Goal: Check status: Check status

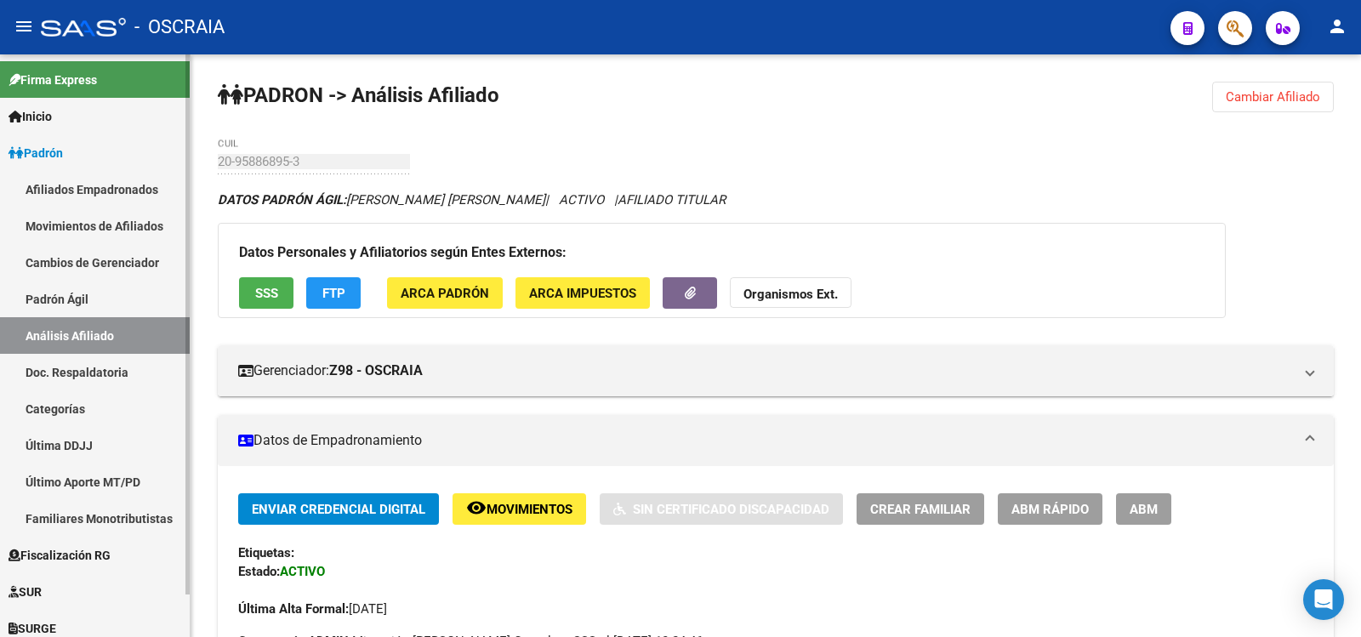
scroll to position [1543, 0]
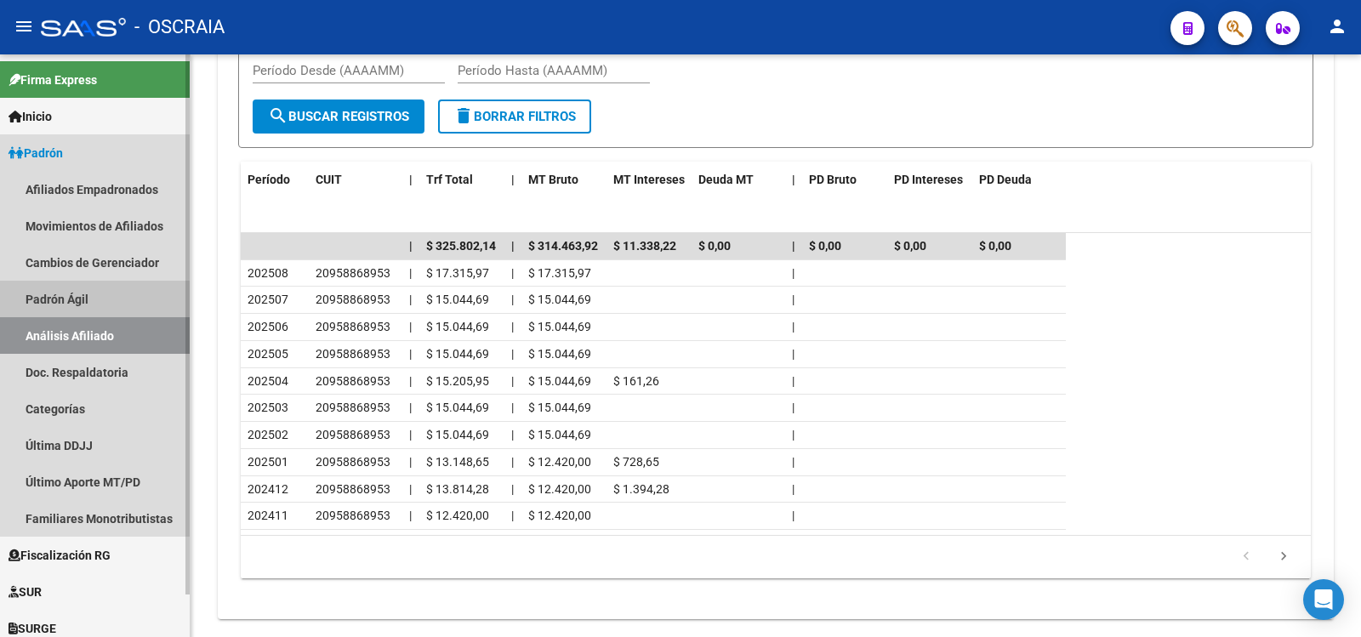
click at [123, 294] on link "Padrón Ágil" at bounding box center [95, 299] width 190 height 37
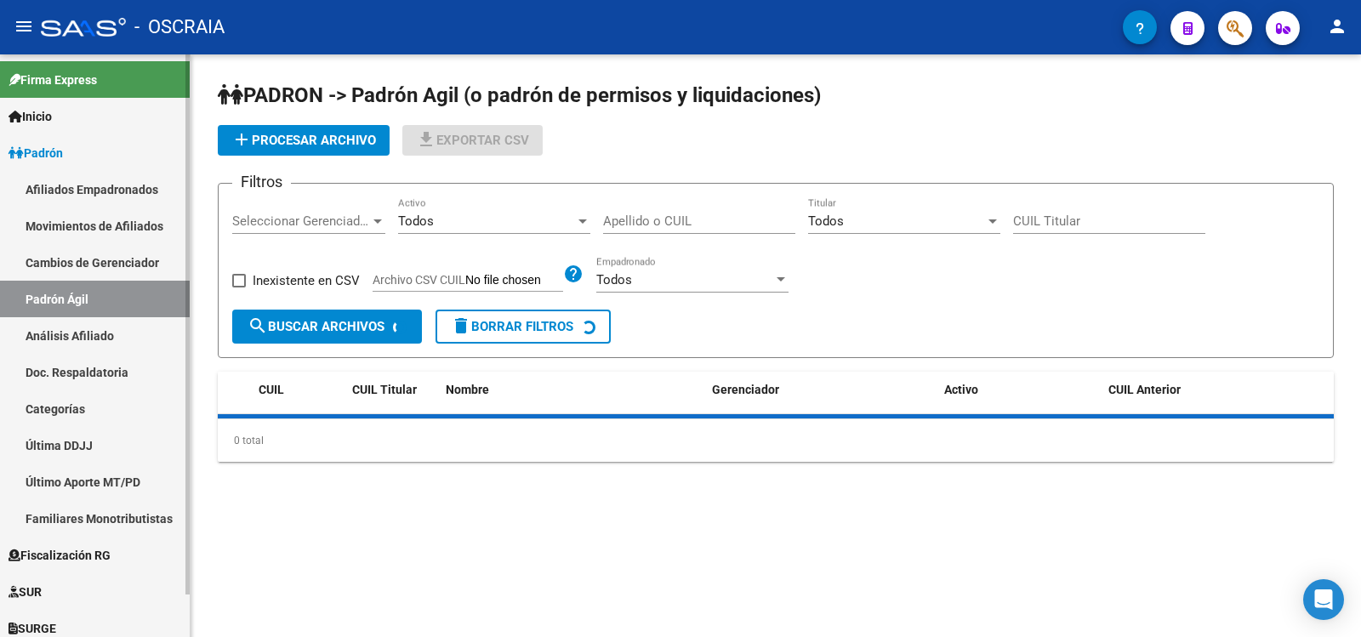
click at [126, 341] on link "Análisis Afiliado" at bounding box center [95, 335] width 190 height 37
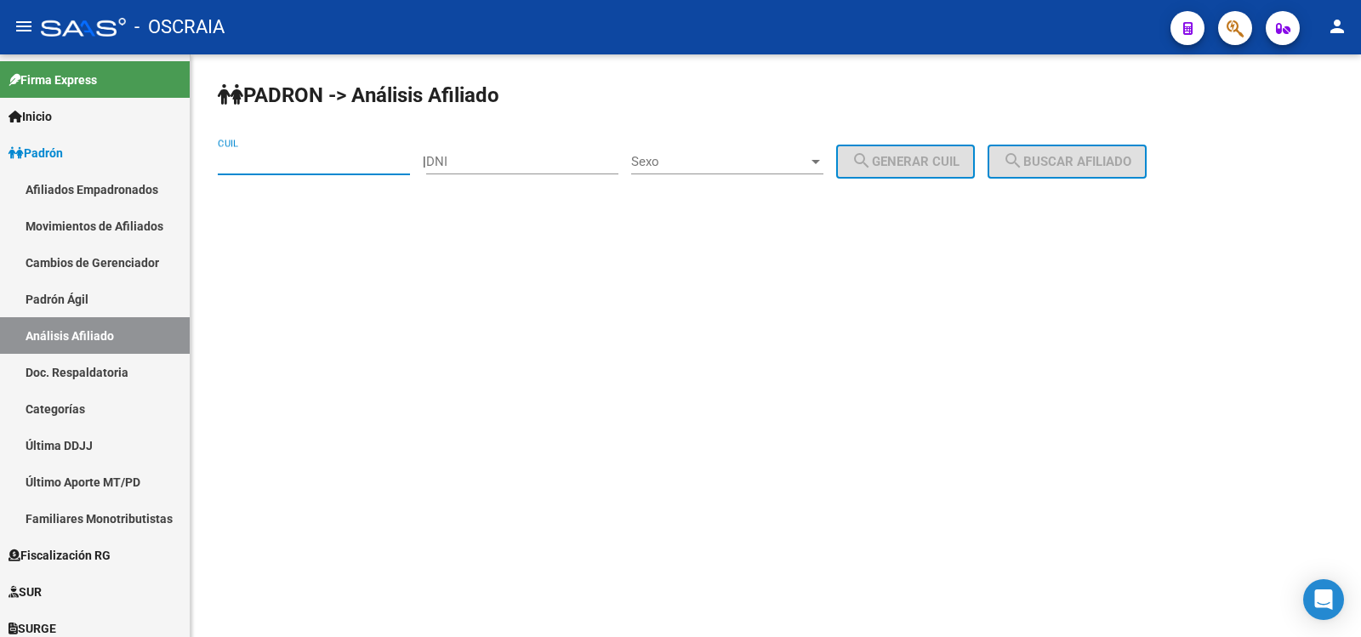
click at [300, 164] on input "CUIL" at bounding box center [314, 161] width 192 height 15
type input "27-33405483-2"
click at [1086, 167] on span "search Buscar afiliado" at bounding box center [1067, 161] width 128 height 15
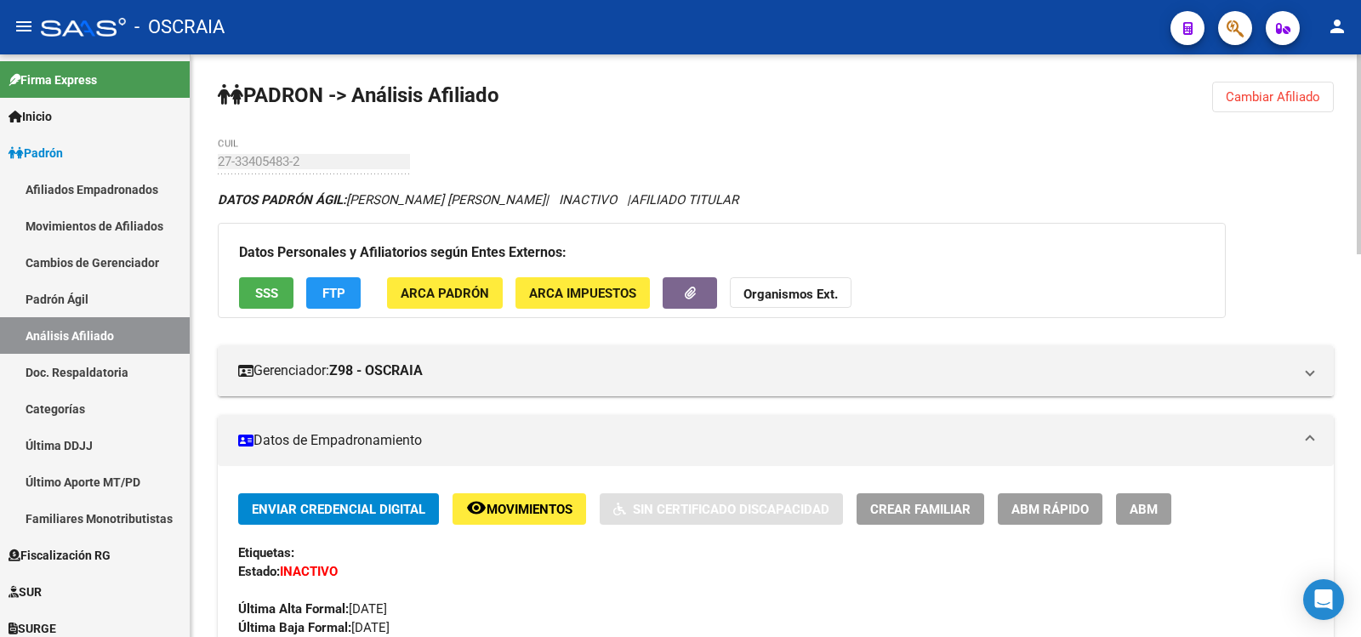
scroll to position [1116, 0]
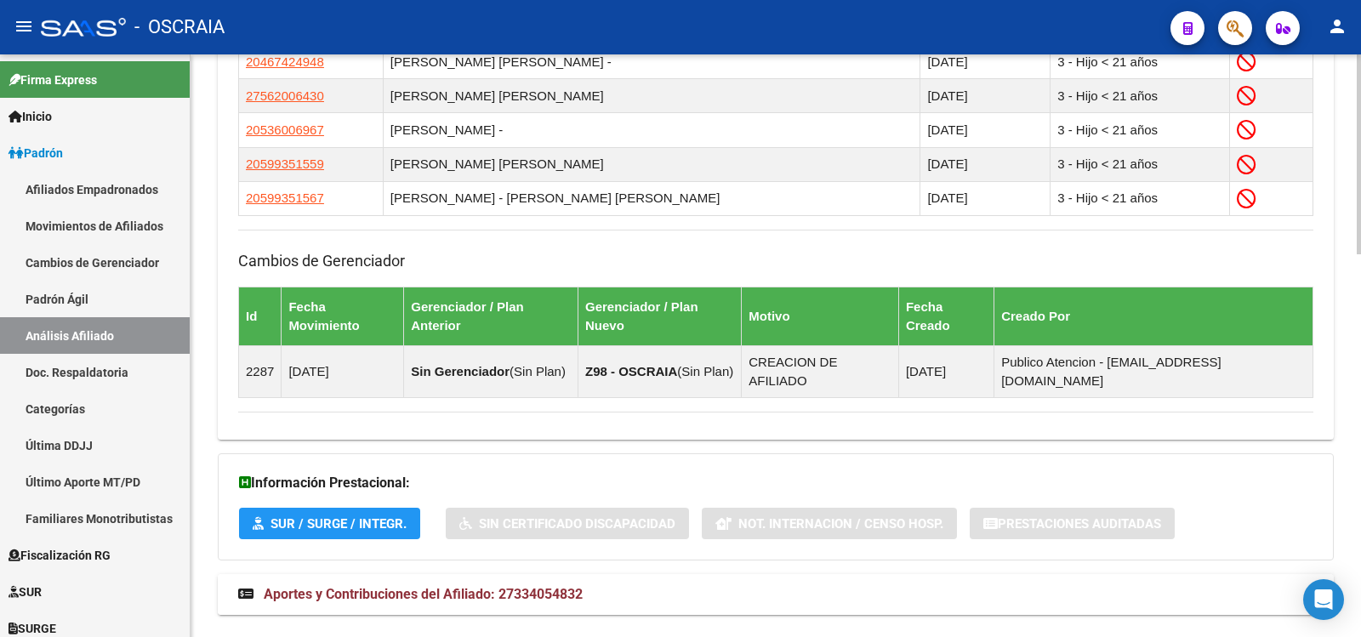
click at [575, 586] on span "Aportes y Contribuciones del Afiliado: 27334054832" at bounding box center [423, 594] width 319 height 16
click at [618, 574] on mat-expansion-panel-header "Aportes y Contribuciones del Afiliado: 27334054832" at bounding box center [776, 594] width 1116 height 41
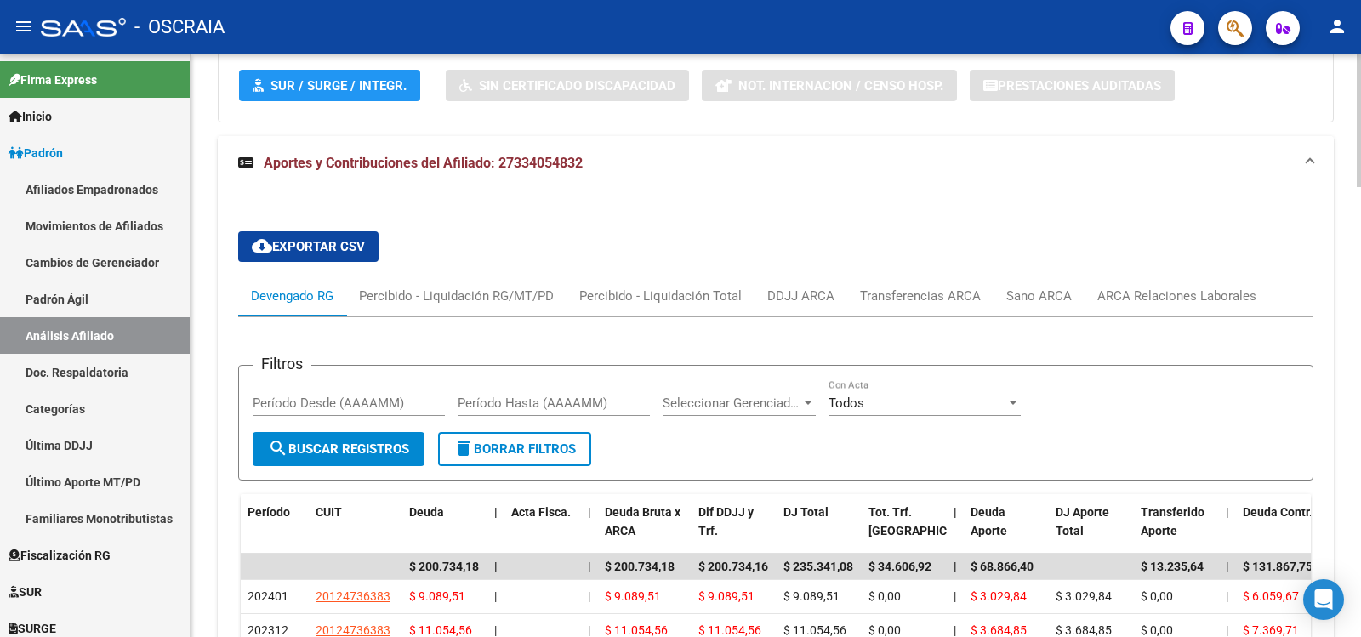
scroll to position [136, 0]
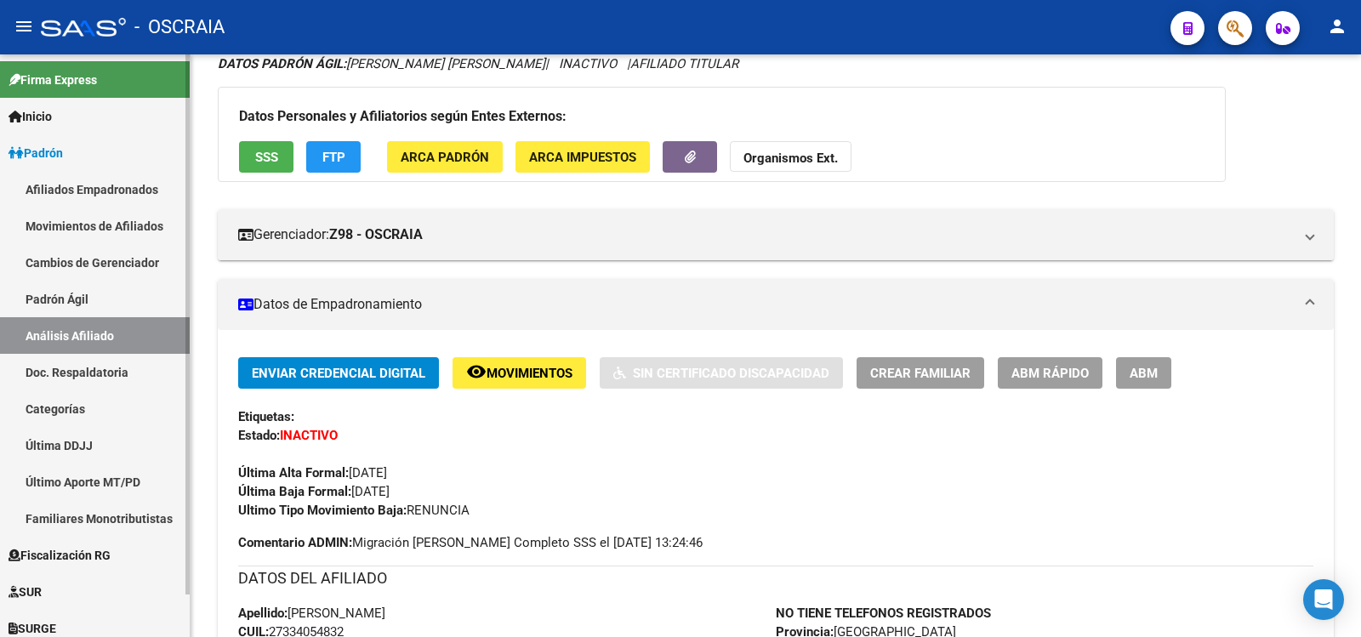
click at [55, 303] on link "Padrón Ágil" at bounding box center [95, 299] width 190 height 37
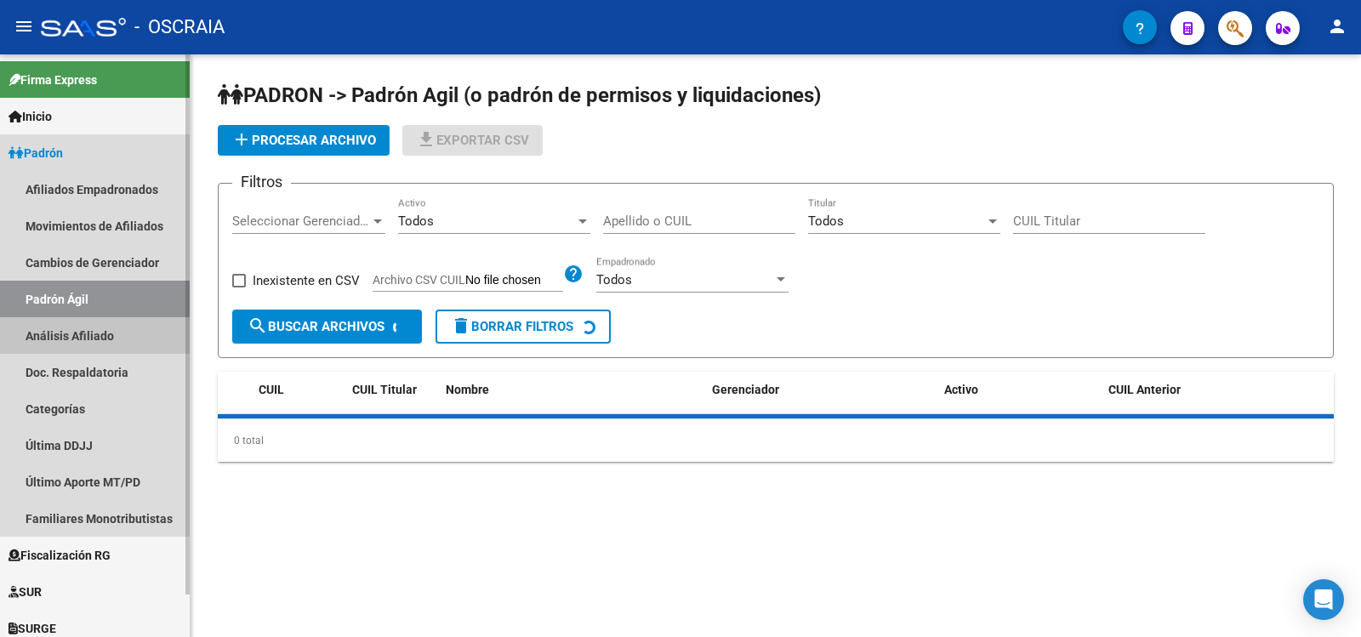
click at [63, 324] on link "Análisis Afiliado" at bounding box center [95, 335] width 190 height 37
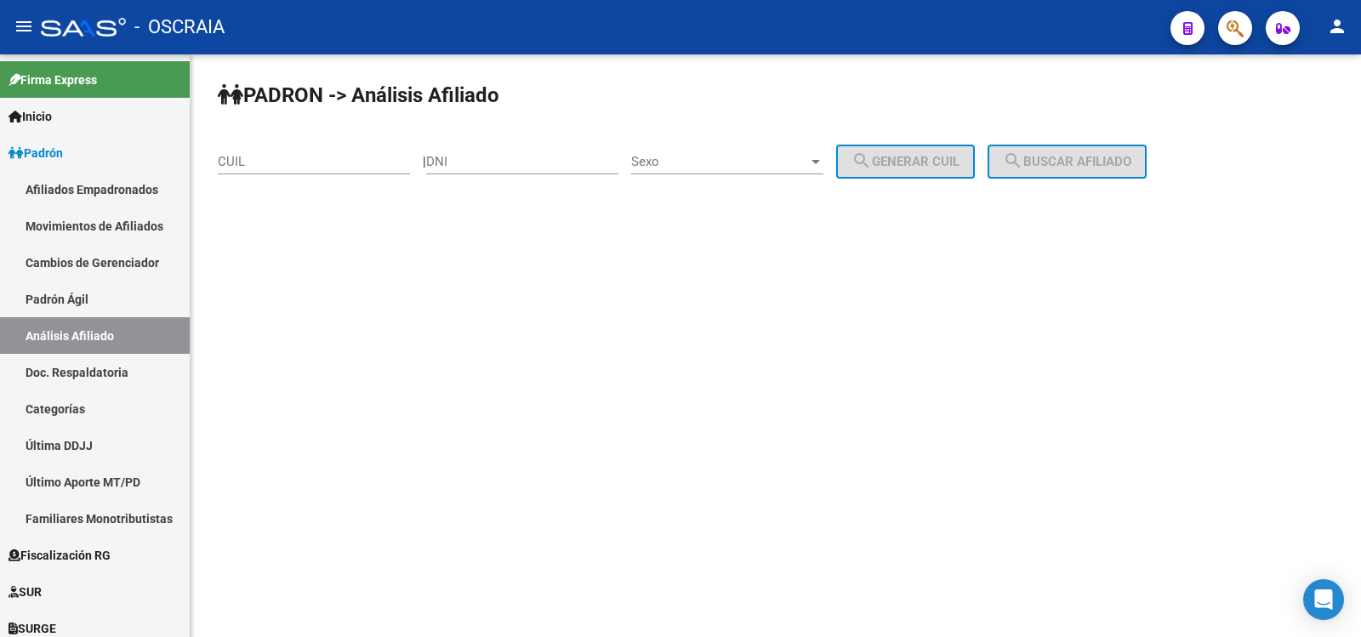
click at [308, 164] on input "CUIL" at bounding box center [314, 161] width 192 height 15
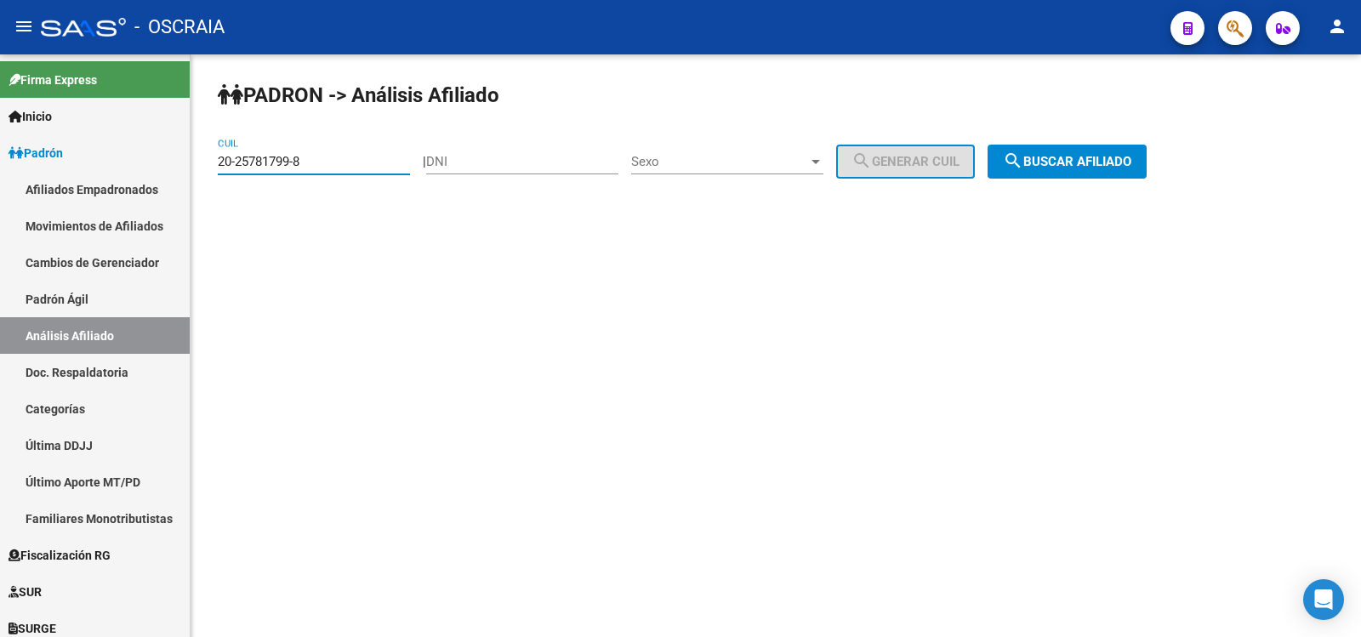
type input "20-25781799-8"
click at [1093, 180] on div "[PERSON_NAME] -> Análisis Afiliado 20-25781799-8 CUIL | DNI Sexo Sexo search Ge…" at bounding box center [776, 143] width 1171 height 179
click at [1097, 172] on button "search Buscar afiliado" at bounding box center [1067, 162] width 159 height 34
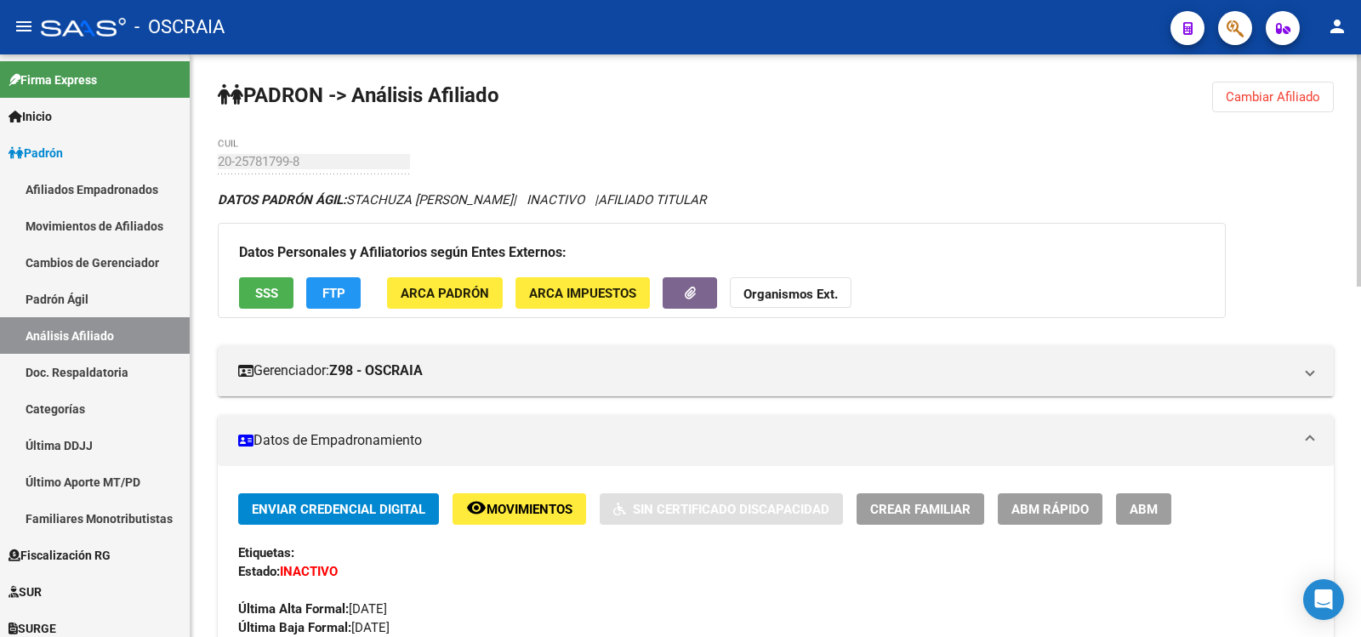
scroll to position [881, 0]
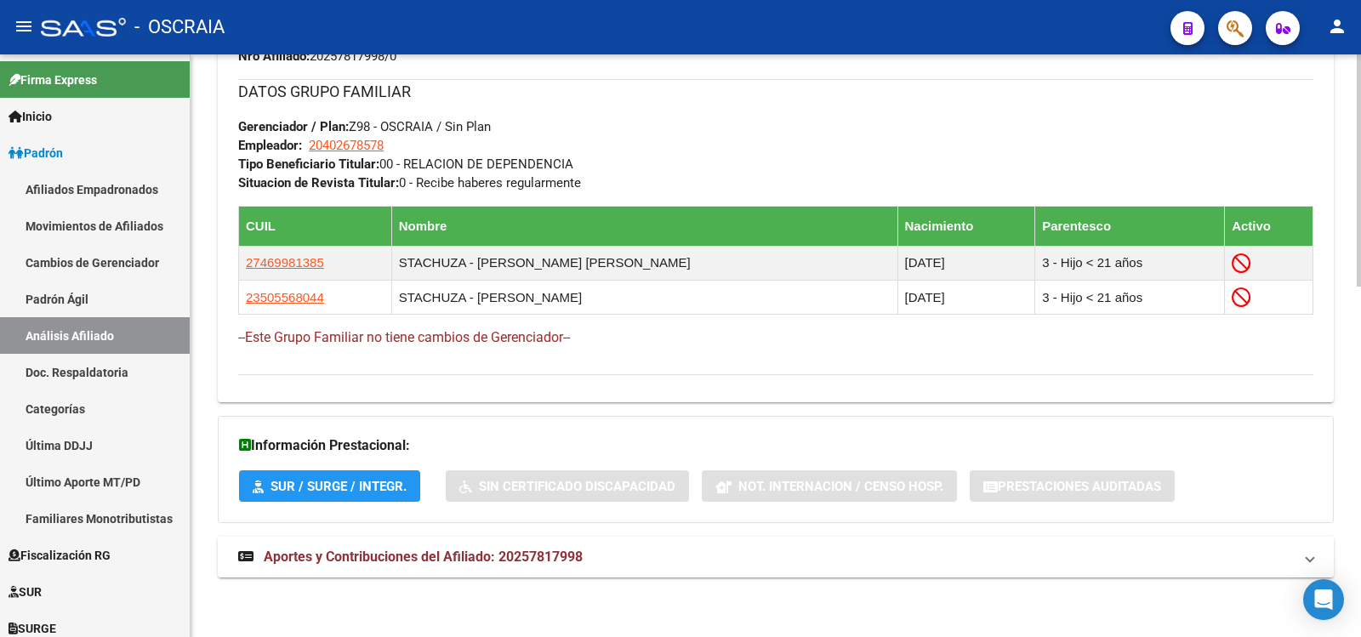
click at [622, 565] on mat-panel-title "Aportes y Contribuciones del Afiliado: 20257817998" at bounding box center [765, 557] width 1055 height 19
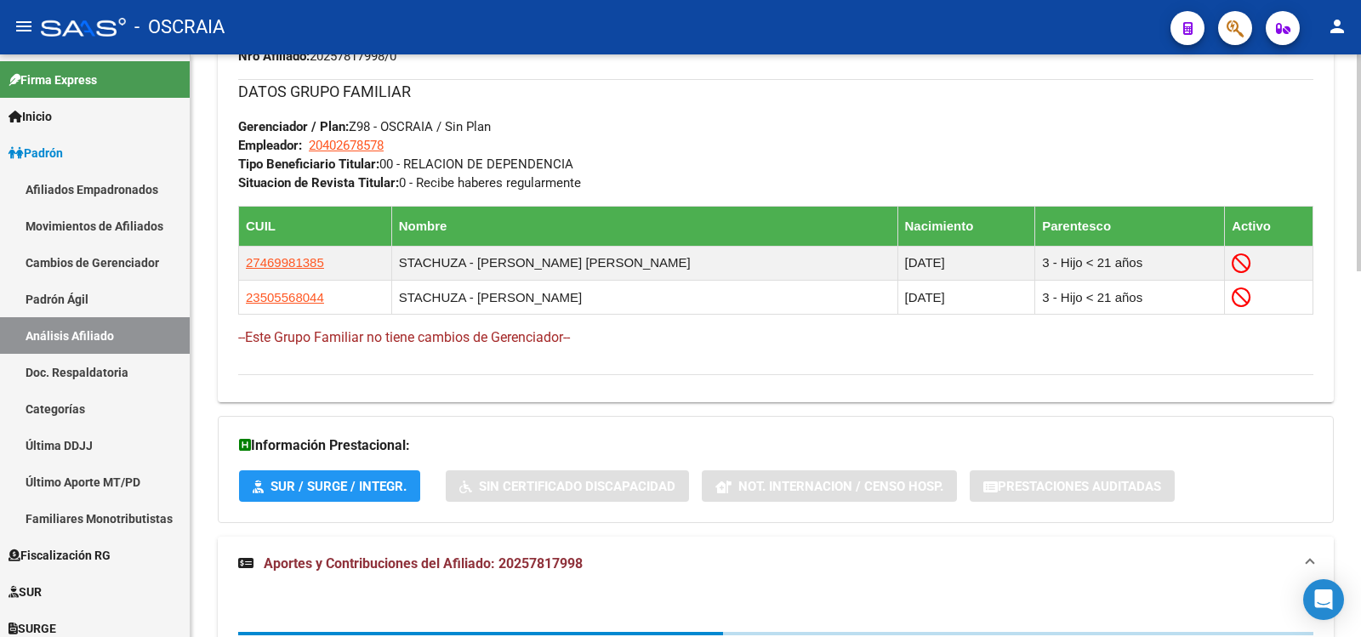
scroll to position [0, 0]
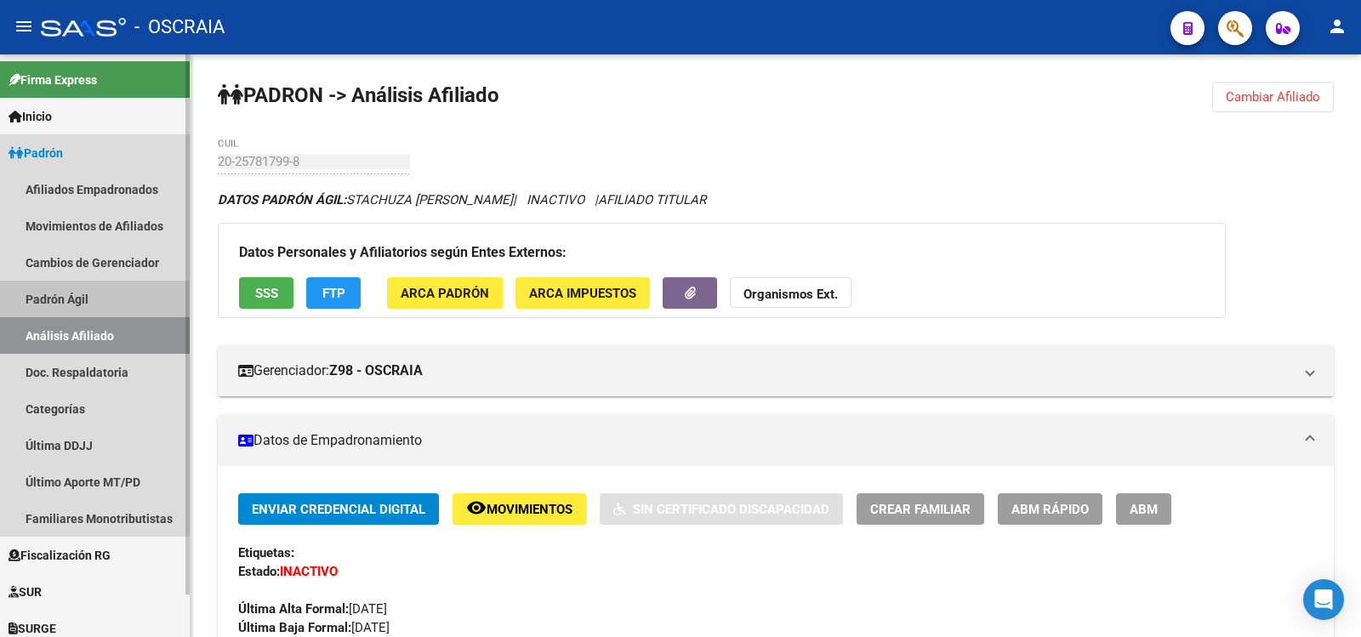
click at [106, 303] on link "Padrón Ágil" at bounding box center [95, 299] width 190 height 37
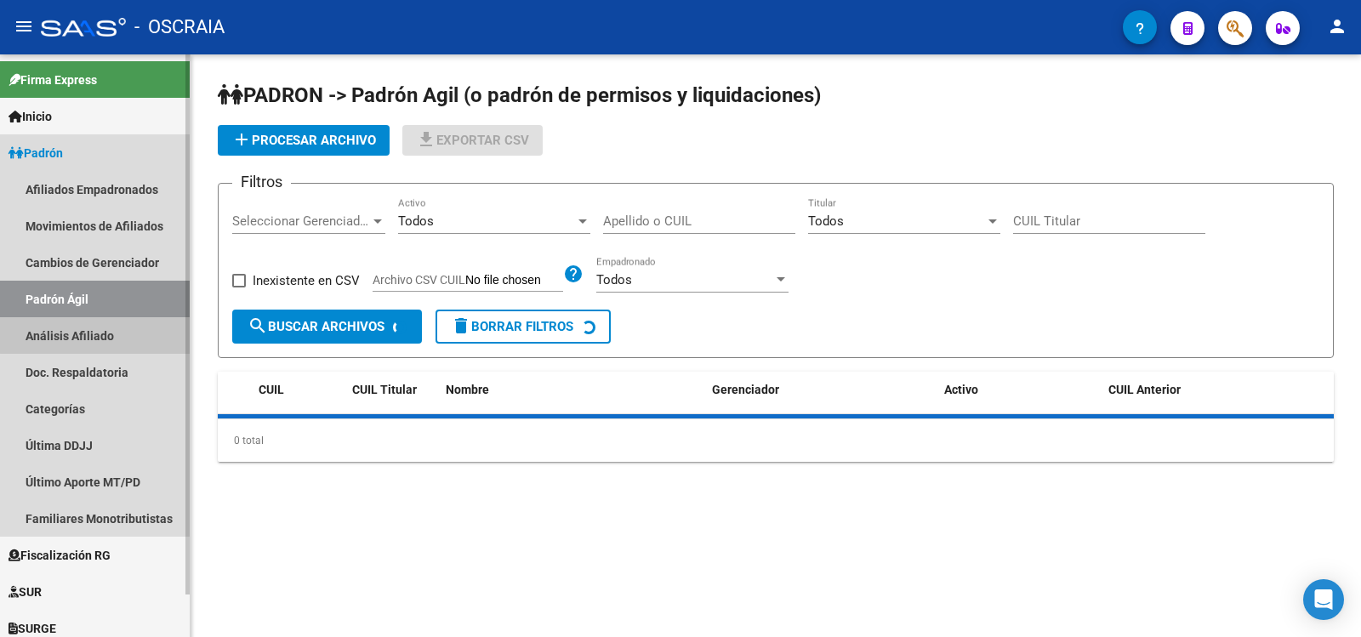
click at [113, 334] on link "Análisis Afiliado" at bounding box center [95, 335] width 190 height 37
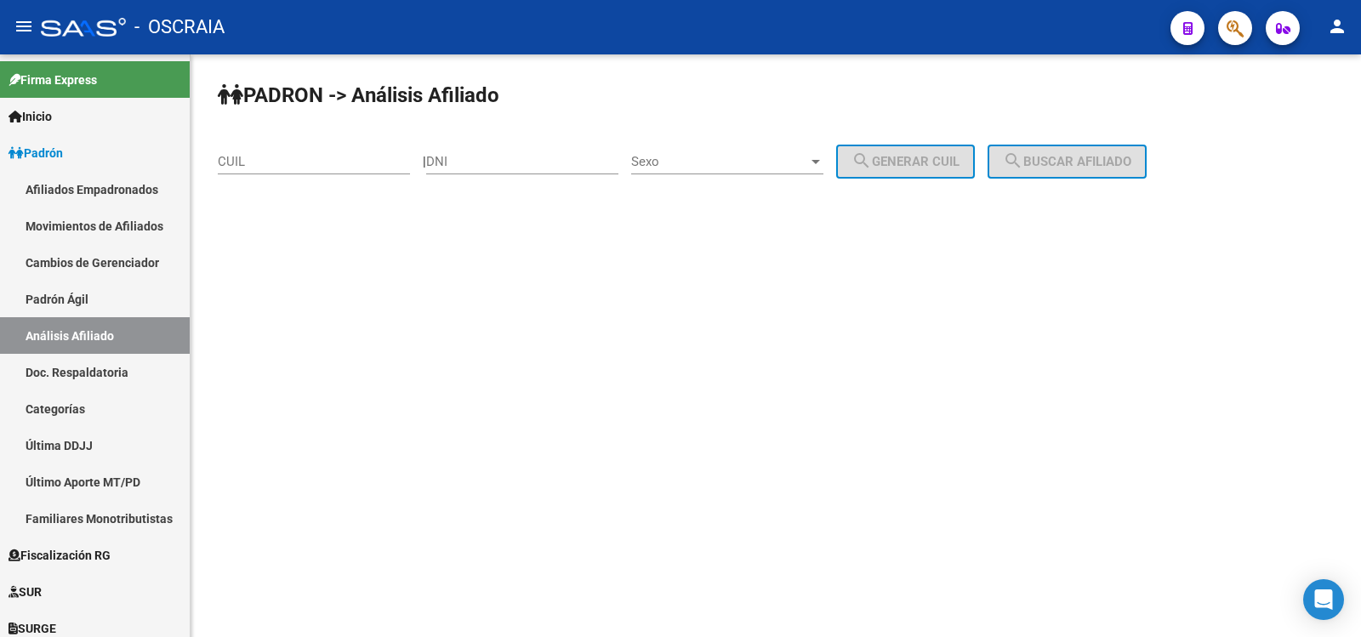
click at [313, 162] on input "CUIL" at bounding box center [314, 161] width 192 height 15
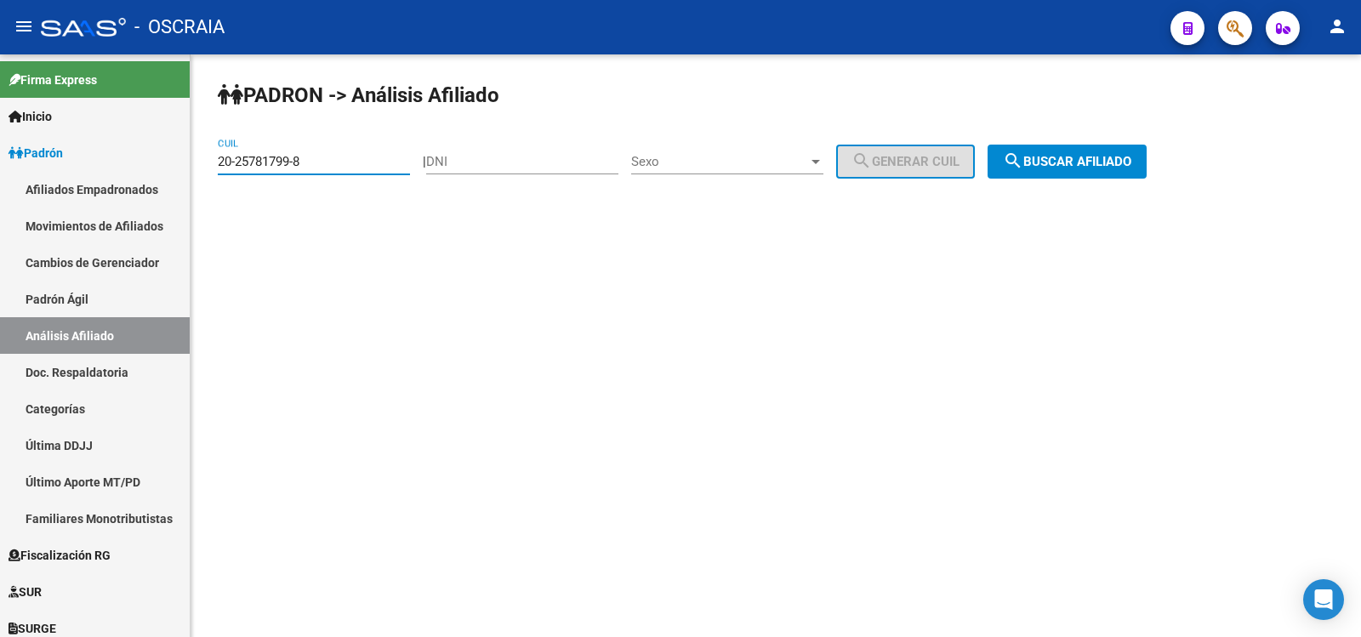
type input "20-25781799-8"
click at [1022, 160] on button "search Buscar afiliado" at bounding box center [1067, 162] width 159 height 34
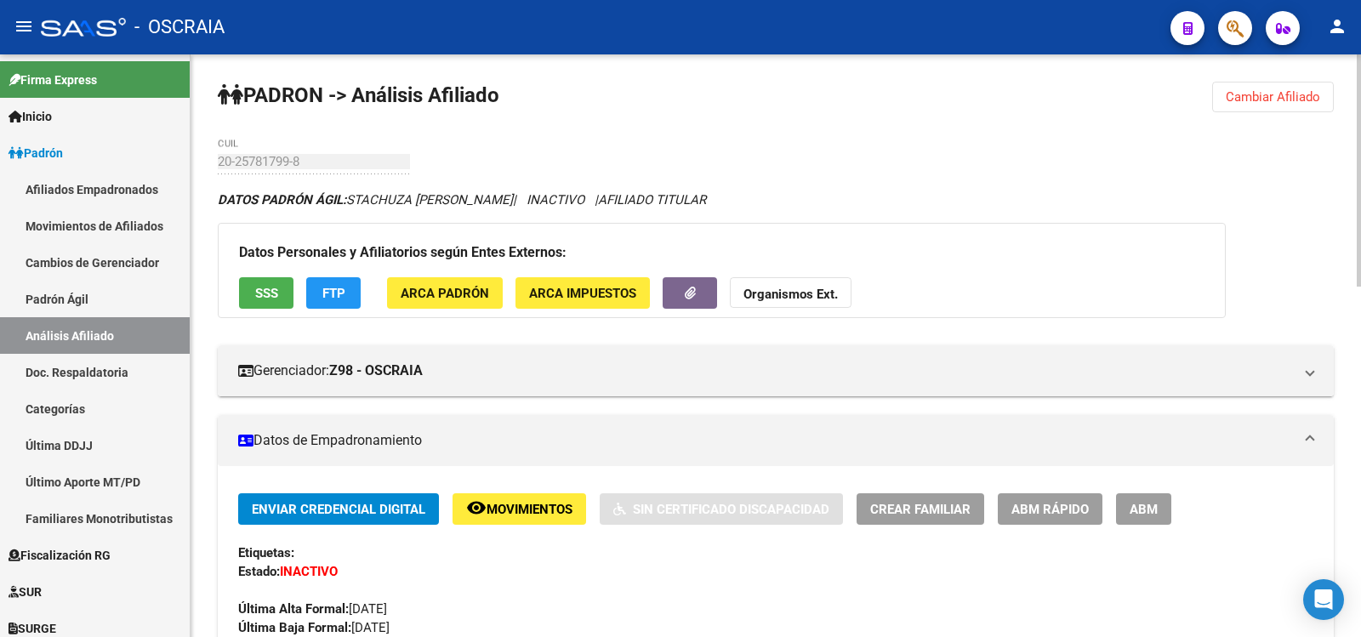
scroll to position [881, 0]
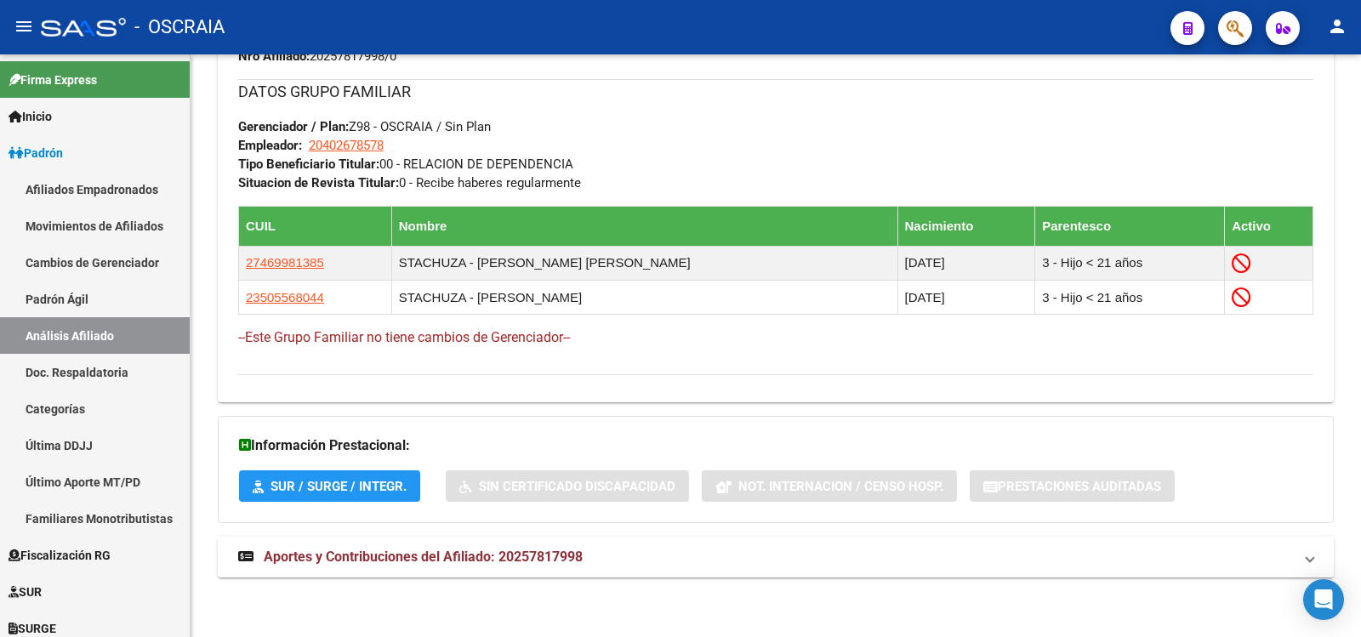
click at [587, 545] on mat-expansion-panel-header "Aportes y Contribuciones del Afiliado: 20257817998" at bounding box center [776, 557] width 1116 height 41
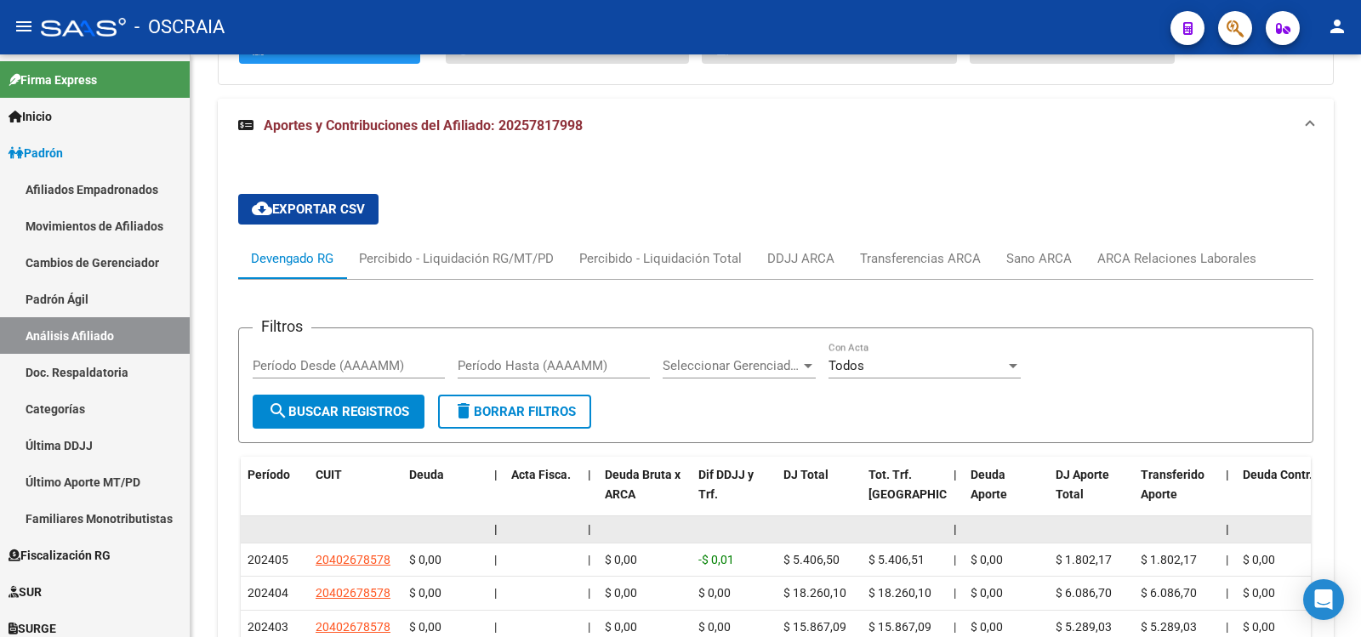
scroll to position [0, 0]
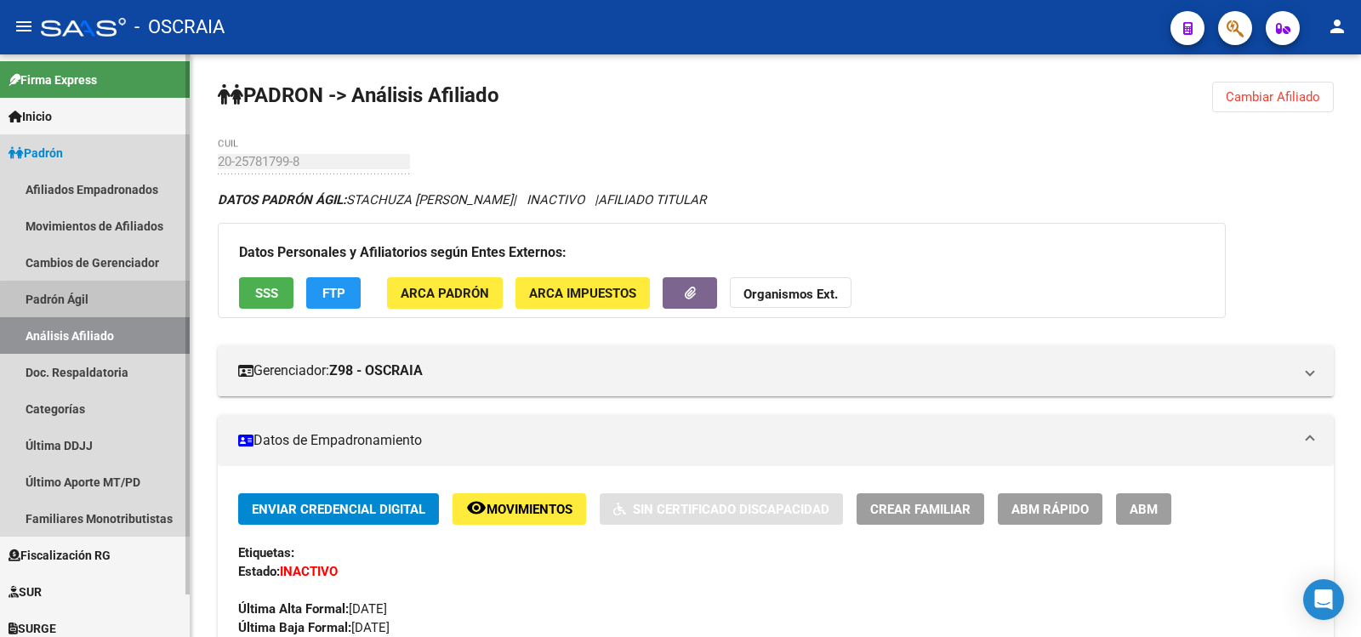
click at [117, 310] on link "Padrón Ágil" at bounding box center [95, 299] width 190 height 37
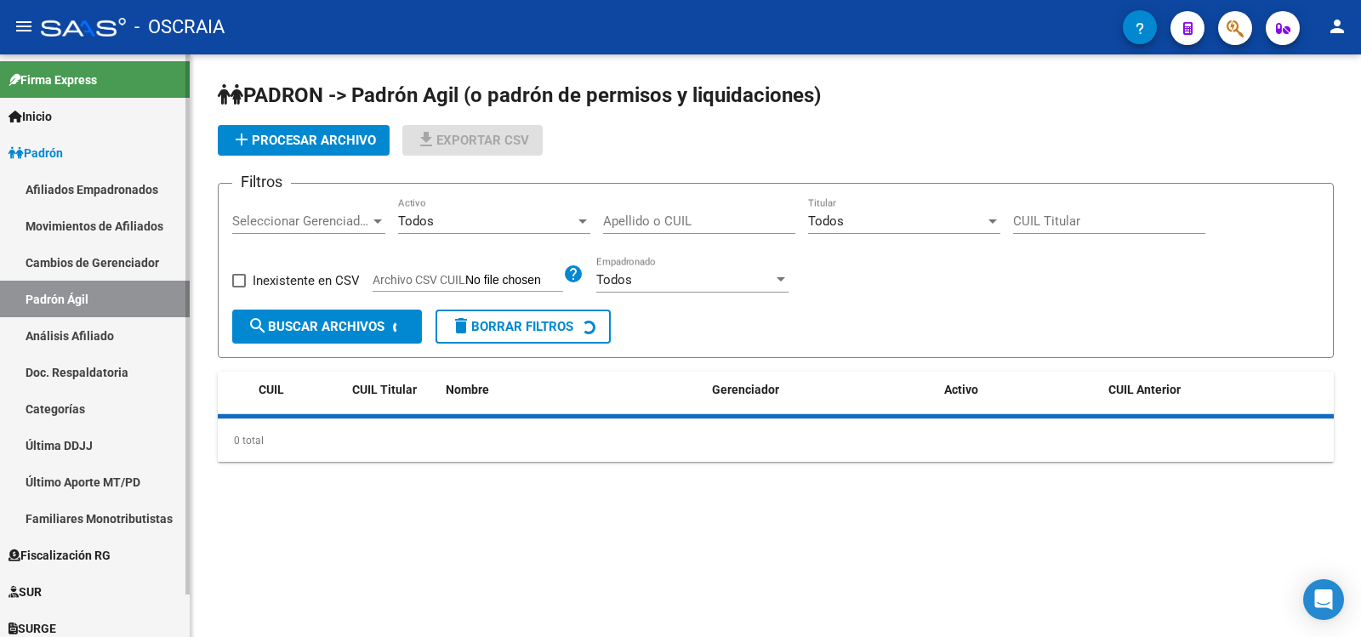
click at [117, 323] on link "Análisis Afiliado" at bounding box center [95, 335] width 190 height 37
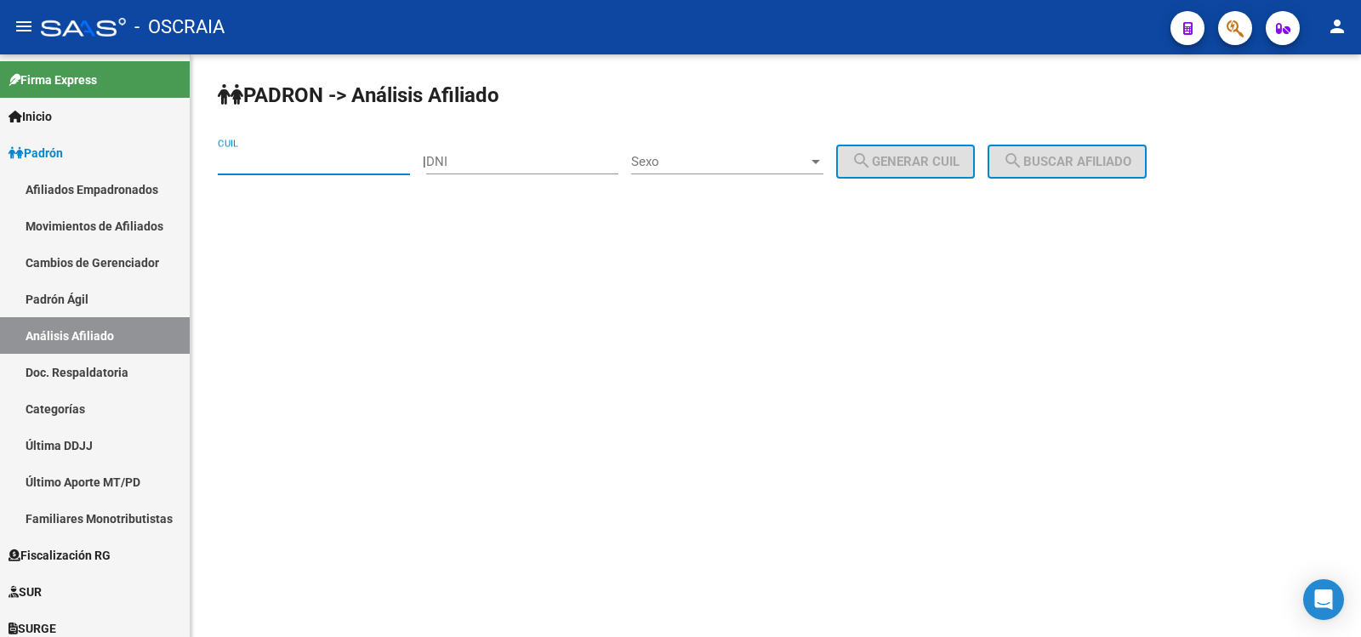
click at [295, 165] on input "CUIL" at bounding box center [314, 161] width 192 height 15
type input "20-27237973-5"
click at [1110, 175] on button "search Buscar afiliado" at bounding box center [1067, 162] width 159 height 34
click at [1110, 175] on div "[PERSON_NAME] -> Análisis Afiliado 20-27237973-5 CUIL | DNI Sexo Sexo search Ge…" at bounding box center [776, 143] width 1171 height 179
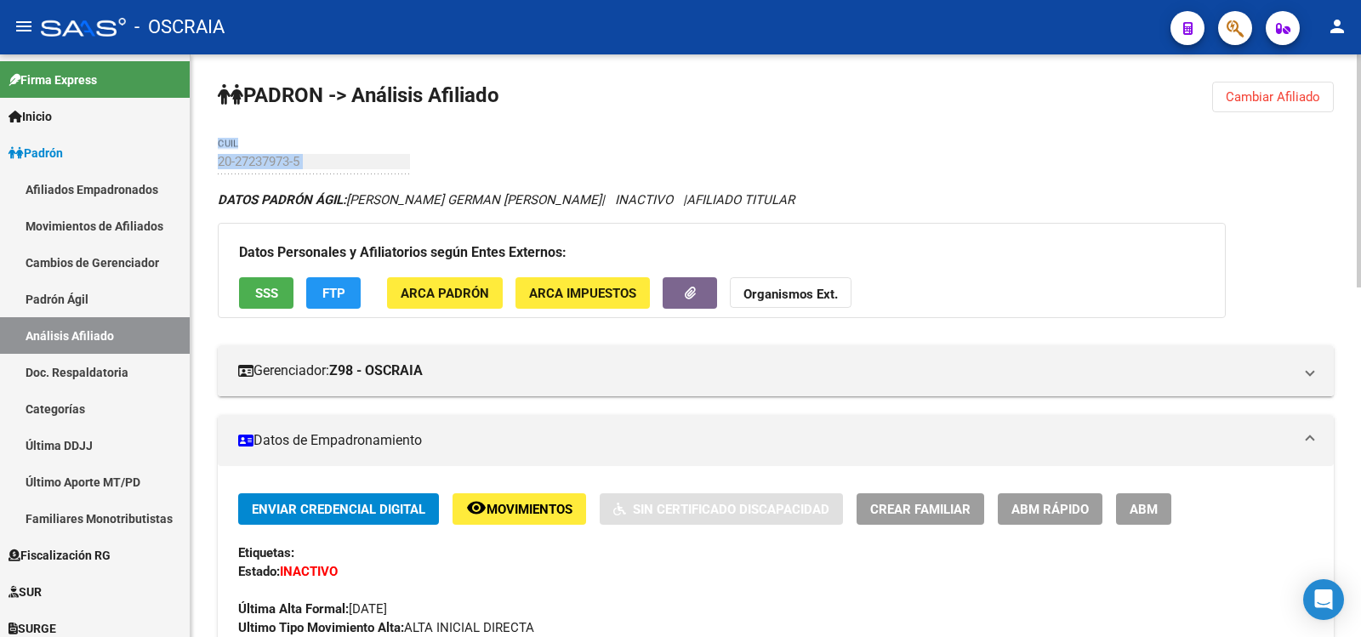
click at [845, 251] on h3 "Datos Personales y Afiliatorios según Entes Externos:" at bounding box center [722, 253] width 966 height 24
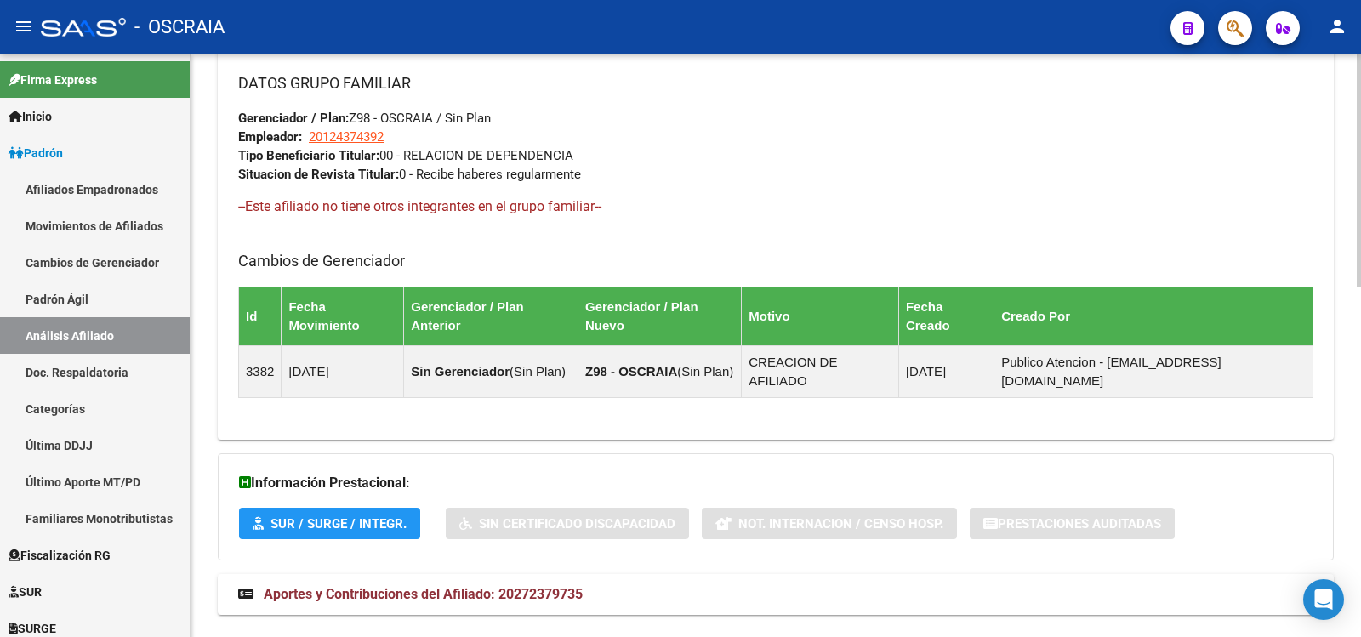
click at [577, 586] on span "Aportes y Contribuciones del Afiliado: 20272379735" at bounding box center [423, 594] width 319 height 16
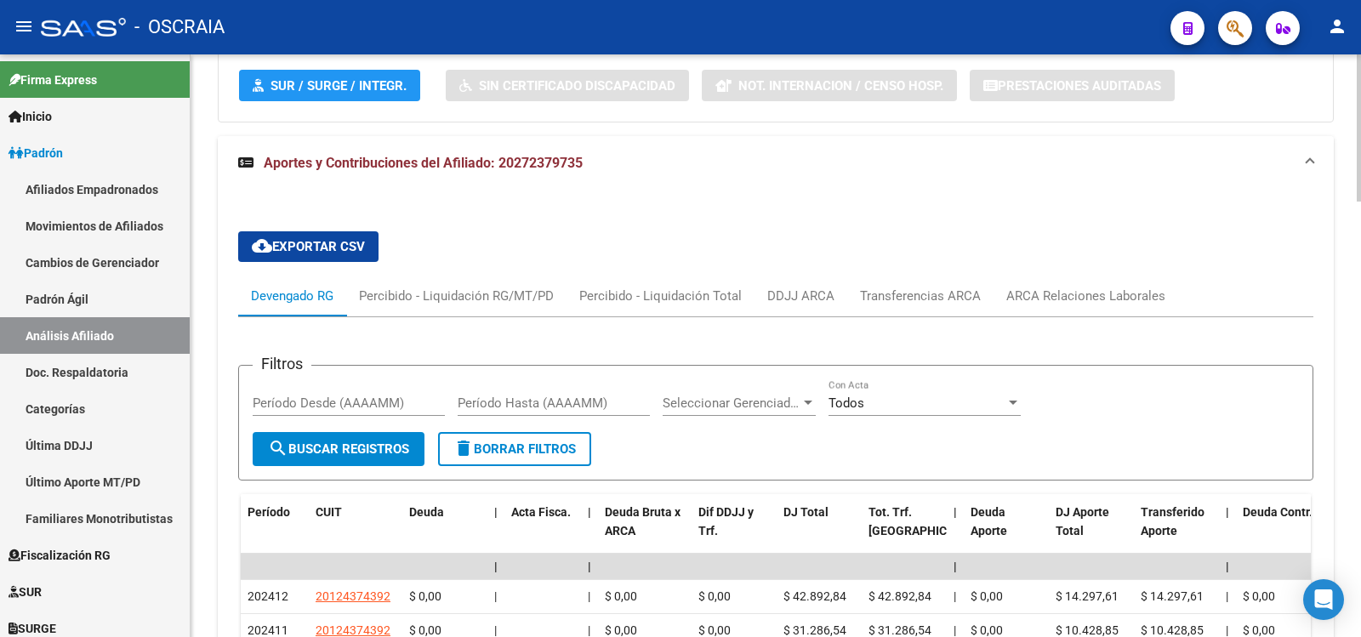
scroll to position [0, 0]
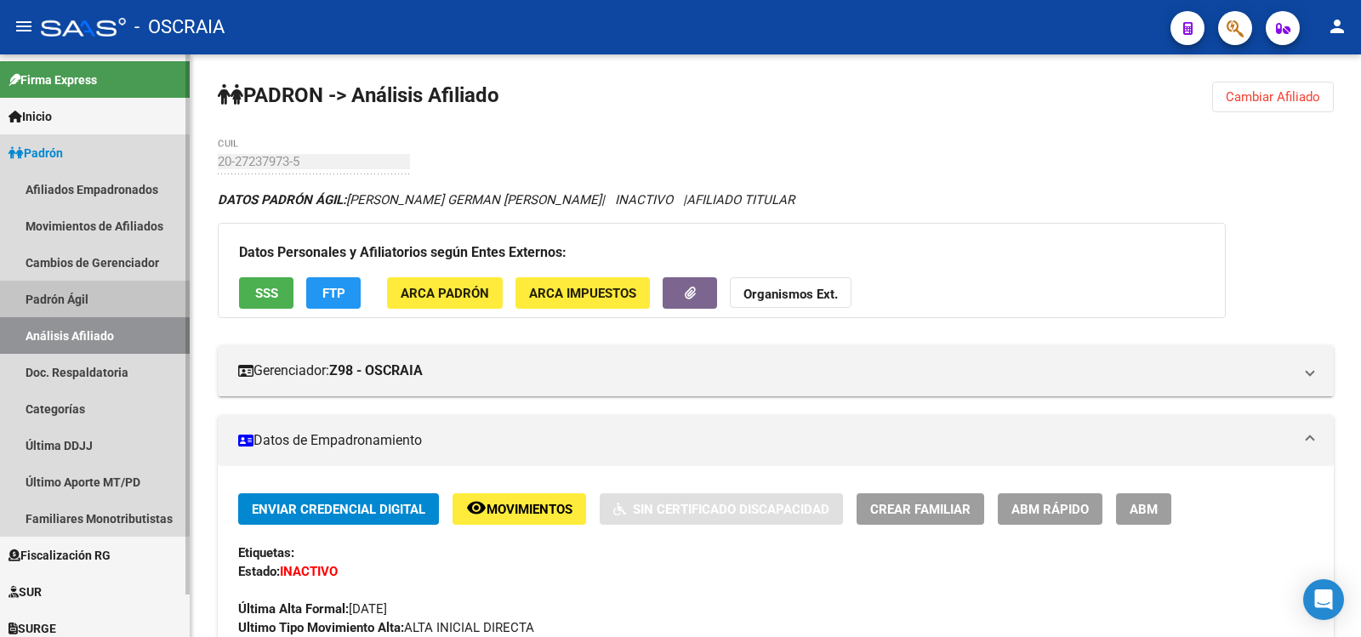
click at [58, 288] on link "Padrón Ágil" at bounding box center [95, 299] width 190 height 37
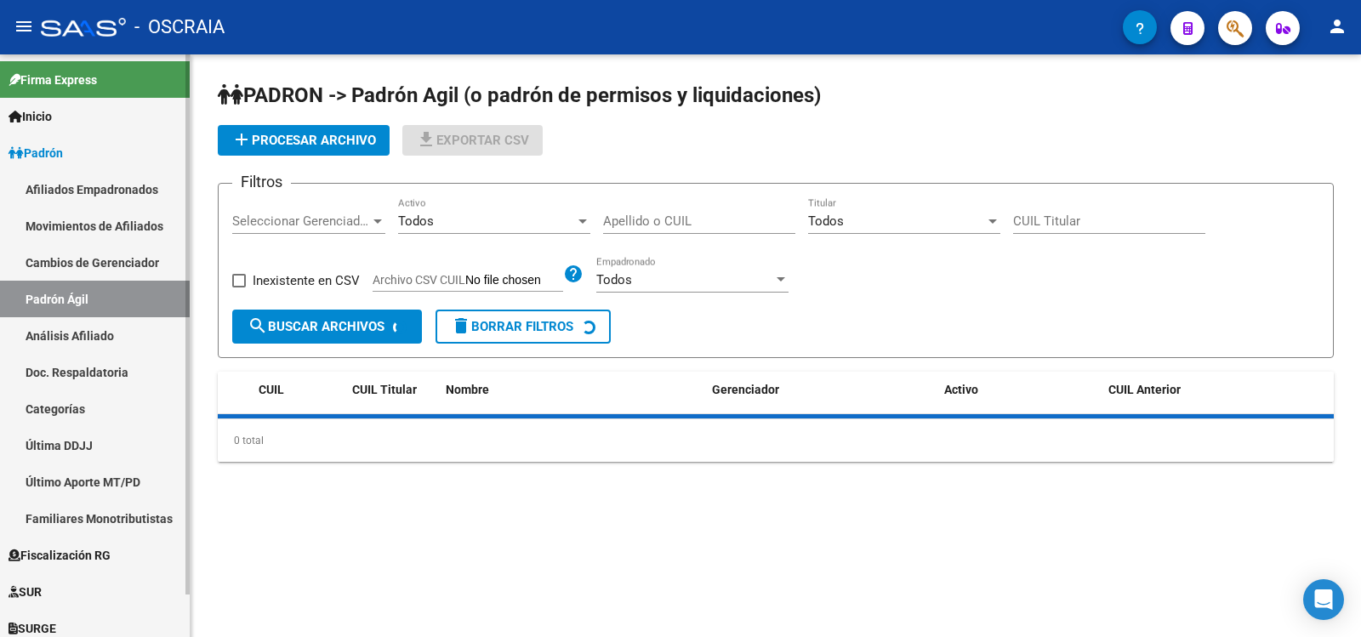
click at [78, 323] on link "Análisis Afiliado" at bounding box center [95, 335] width 190 height 37
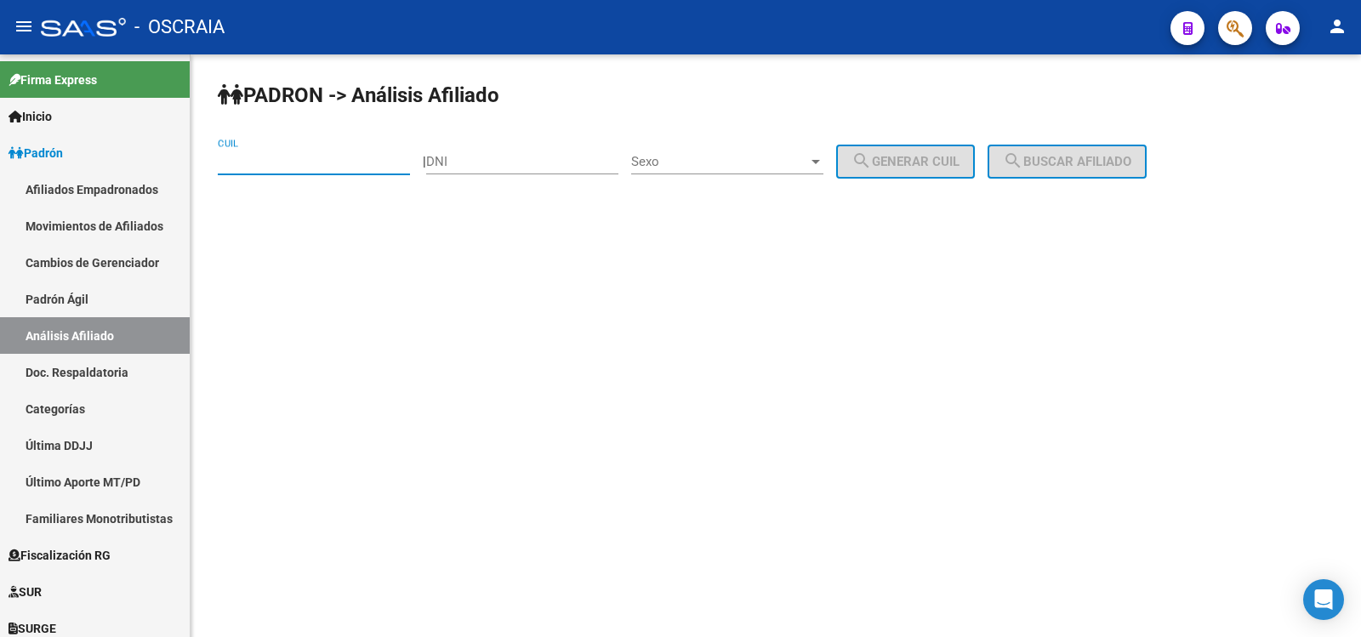
click at [299, 168] on input "CUIL" at bounding box center [314, 161] width 192 height 15
type input "27-35170528-6"
click at [1024, 157] on mat-icon "search" at bounding box center [1013, 161] width 20 height 20
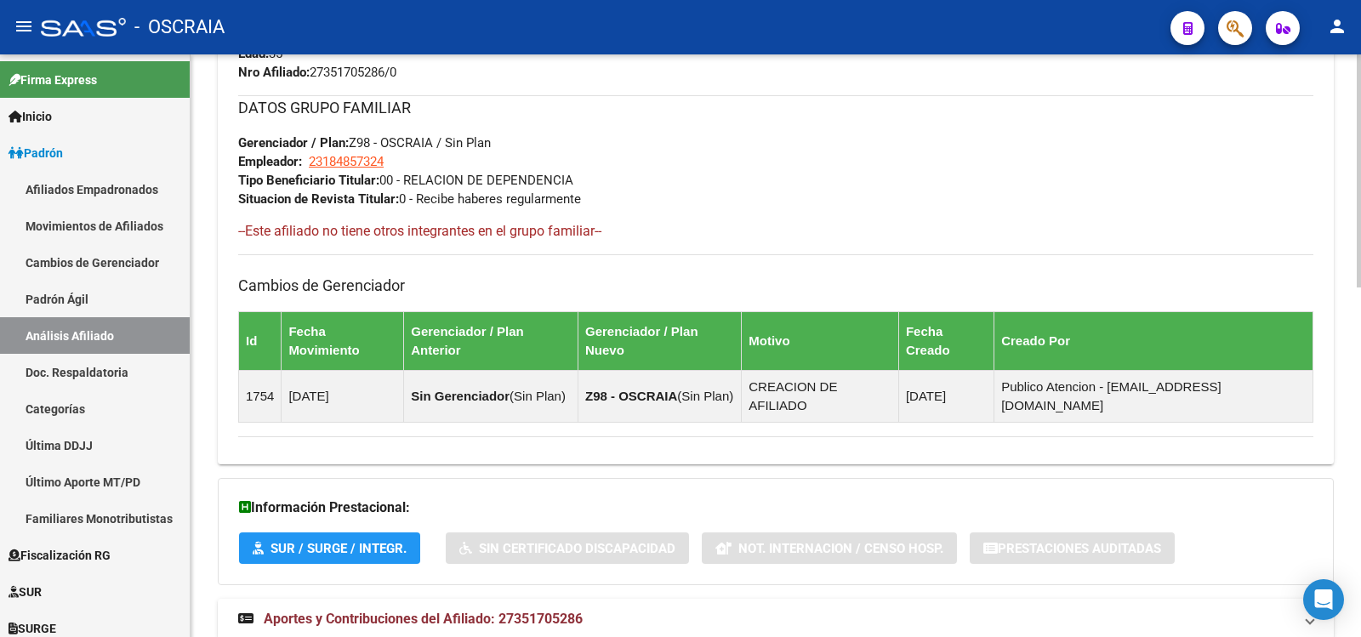
scroll to position [876, 0]
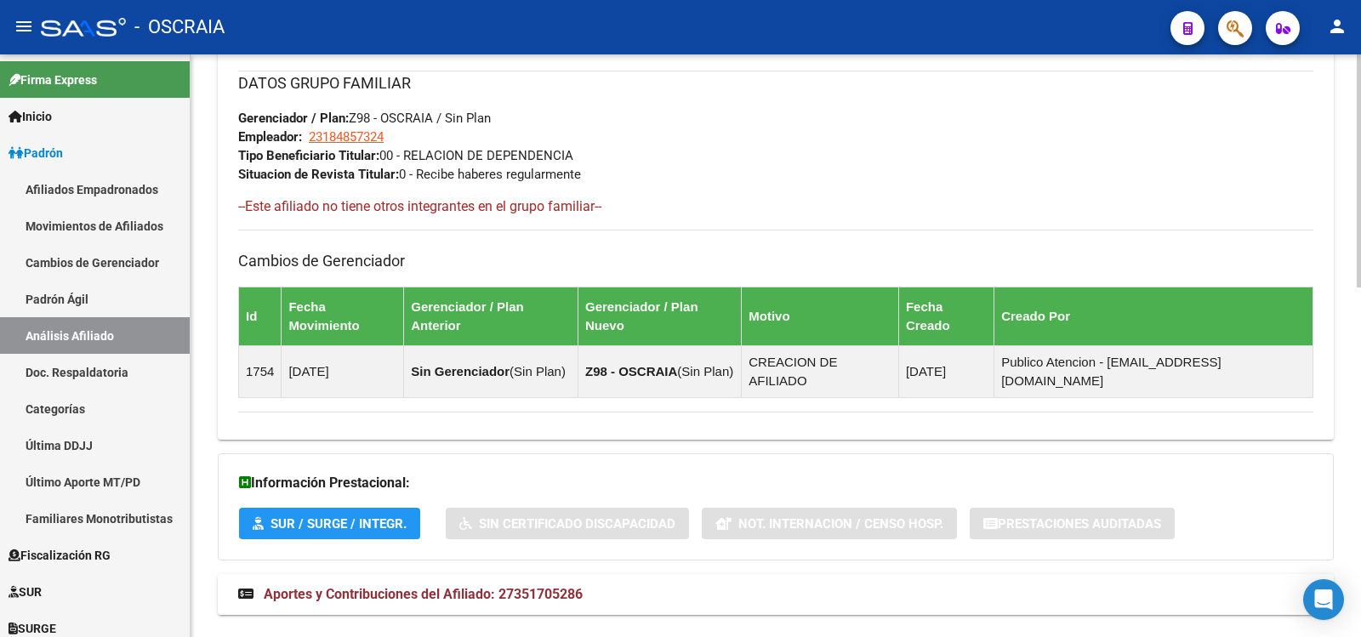
click at [491, 586] on span "Aportes y Contribuciones del Afiliado: 27351705286" at bounding box center [423, 594] width 319 height 16
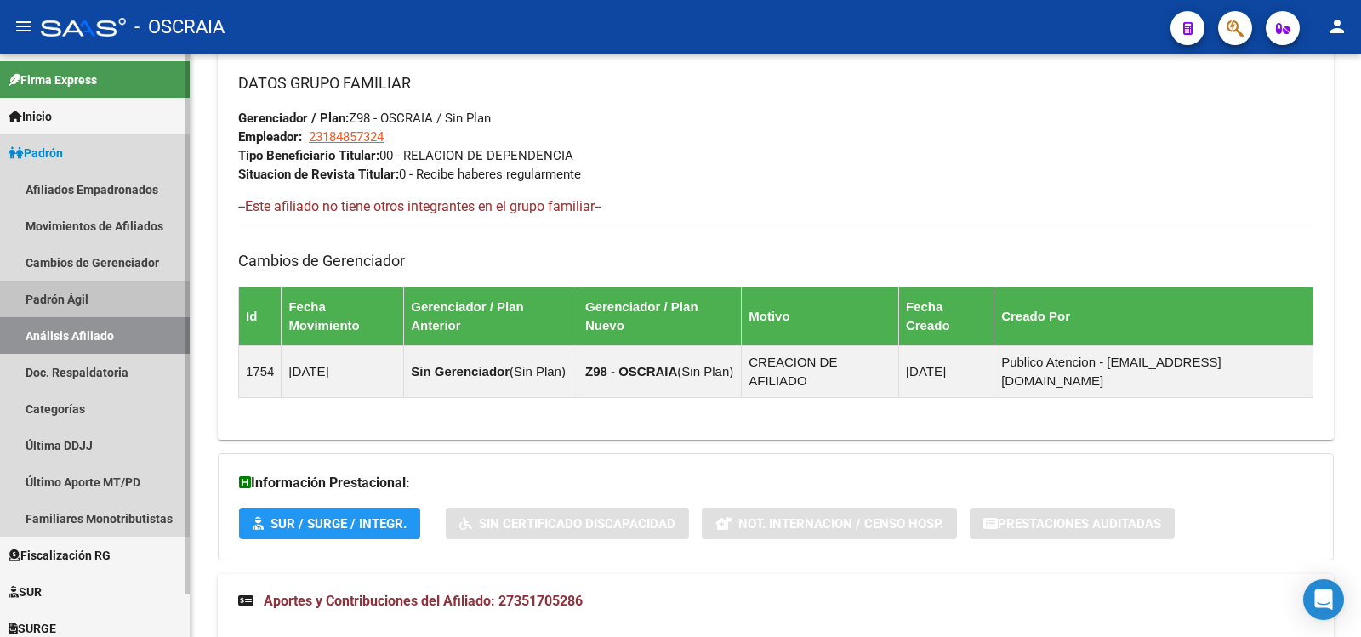
click at [86, 308] on link "Padrón Ágil" at bounding box center [95, 299] width 190 height 37
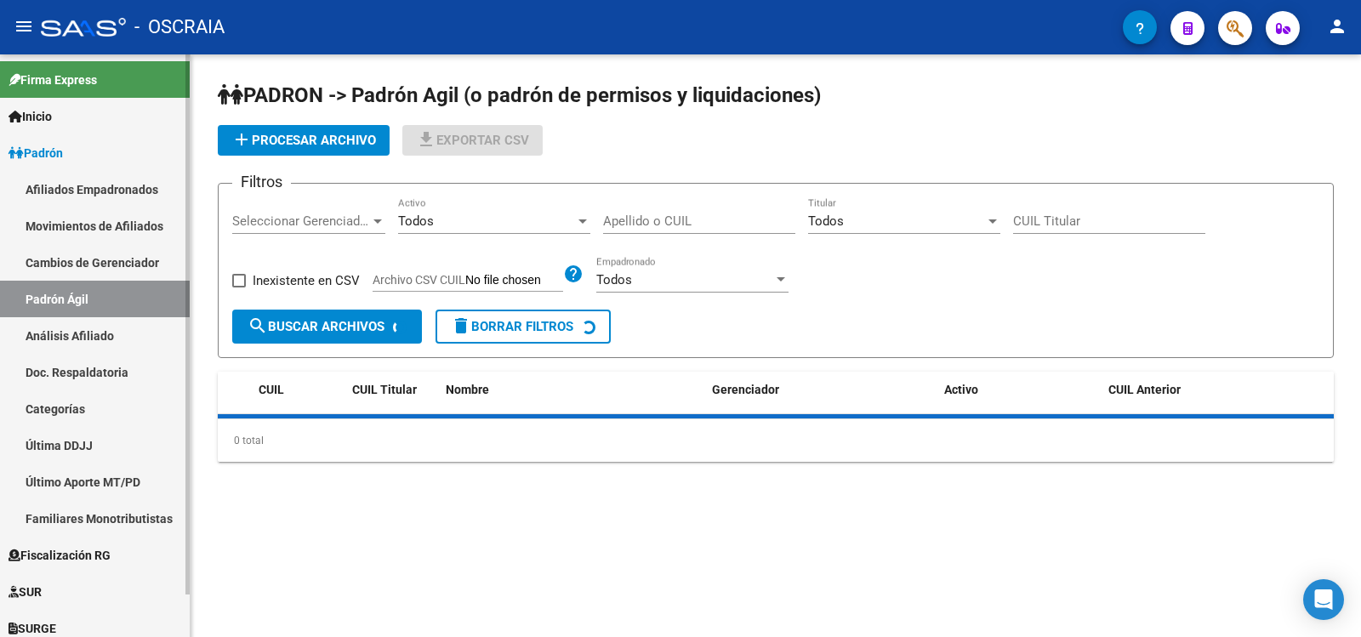
click at [88, 329] on link "Análisis Afiliado" at bounding box center [95, 335] width 190 height 37
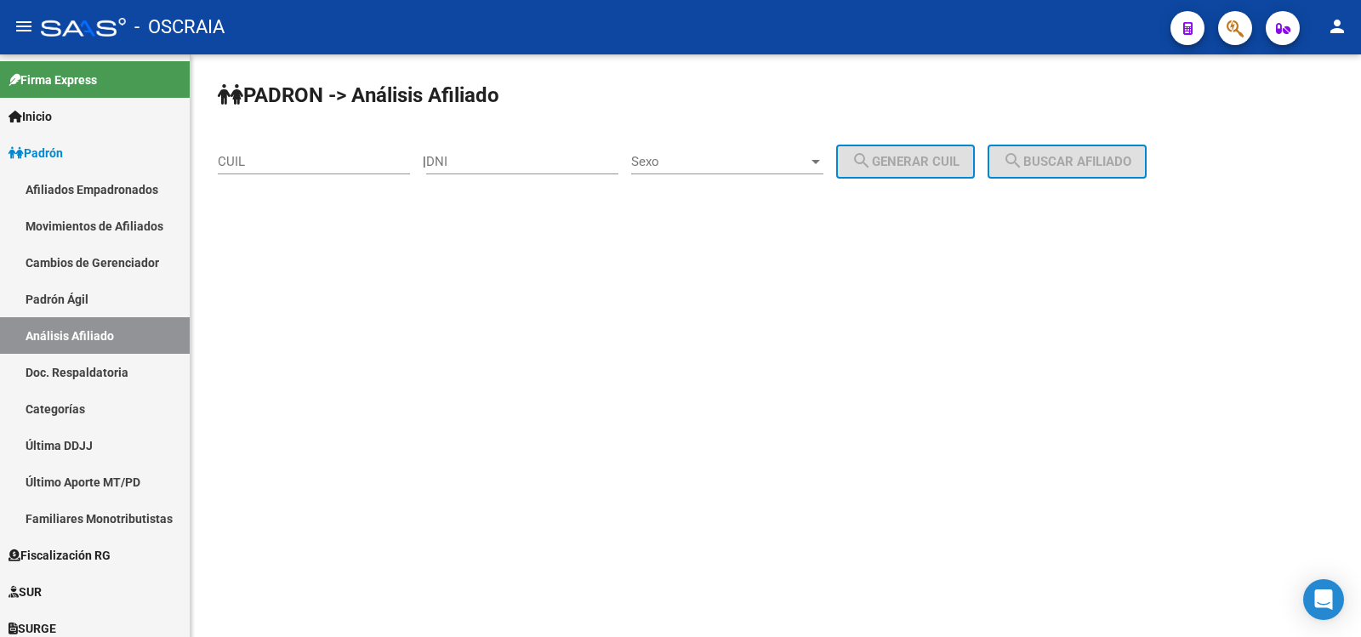
click at [281, 163] on input "CUIL" at bounding box center [314, 161] width 192 height 15
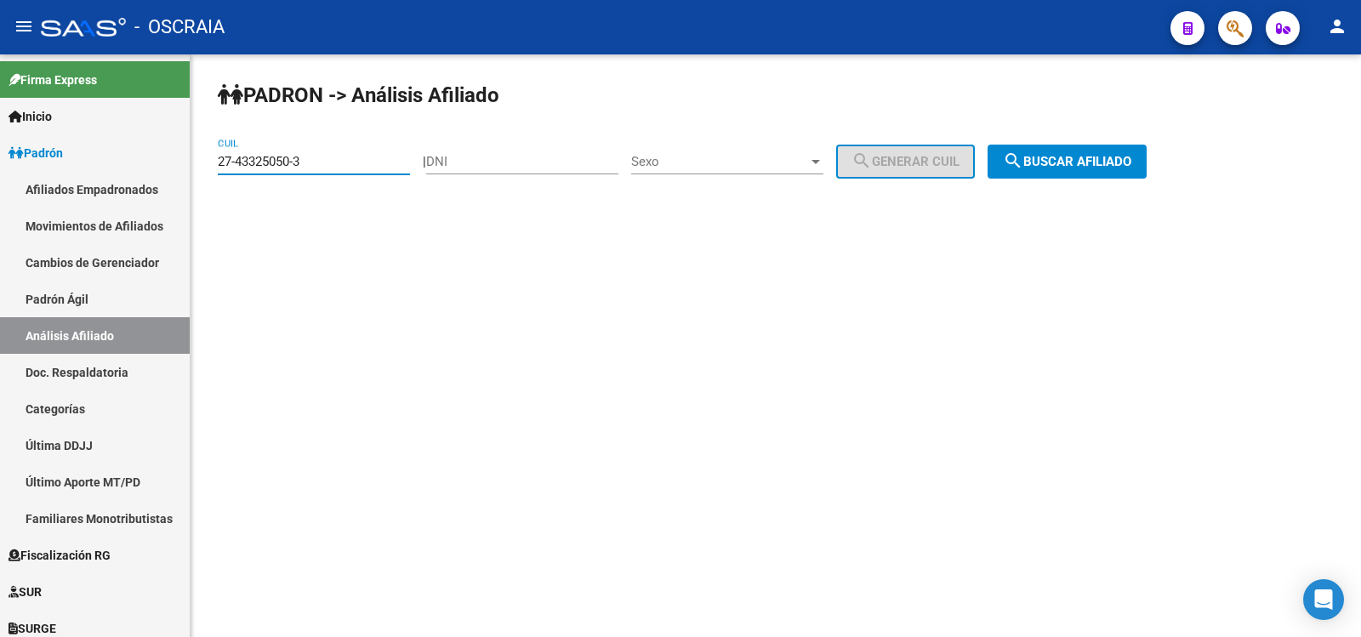
type input "27-43325050-3"
click at [1093, 180] on div "[PERSON_NAME] -> Análisis Afiliado 27-43325050-3 CUIL | DNI Sexo Sexo search Ge…" at bounding box center [776, 143] width 1171 height 179
click at [1074, 151] on button "search Buscar afiliado" at bounding box center [1067, 162] width 159 height 34
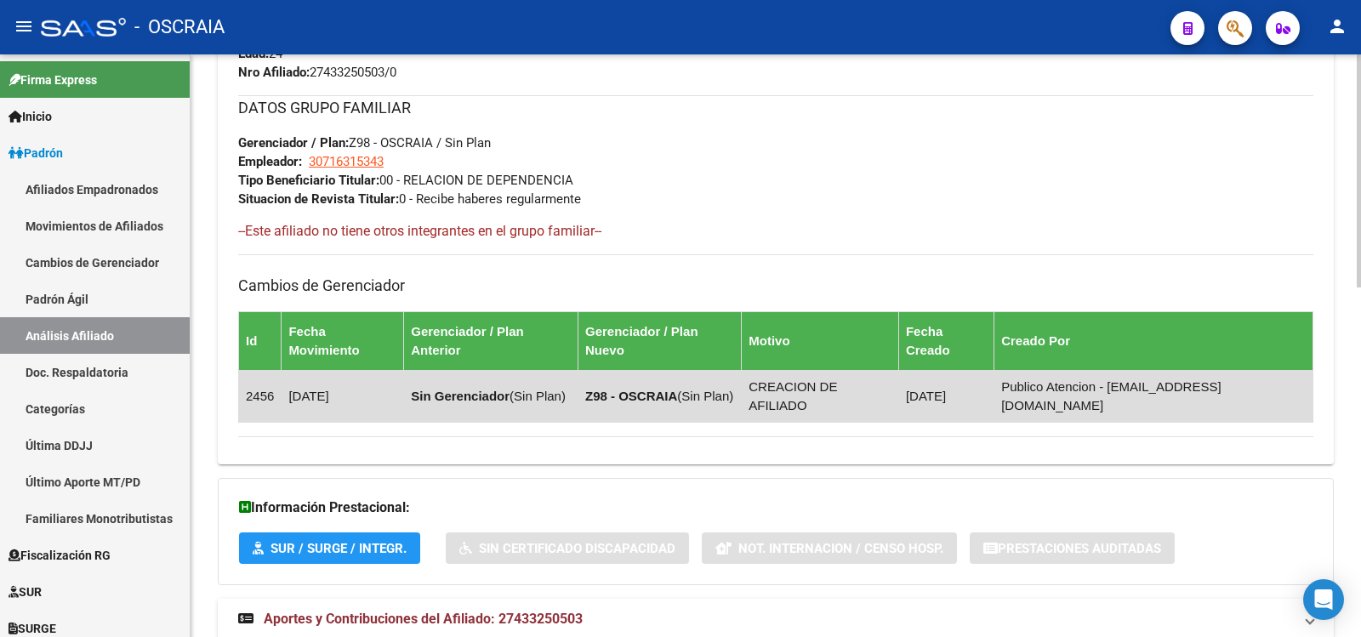
scroll to position [876, 0]
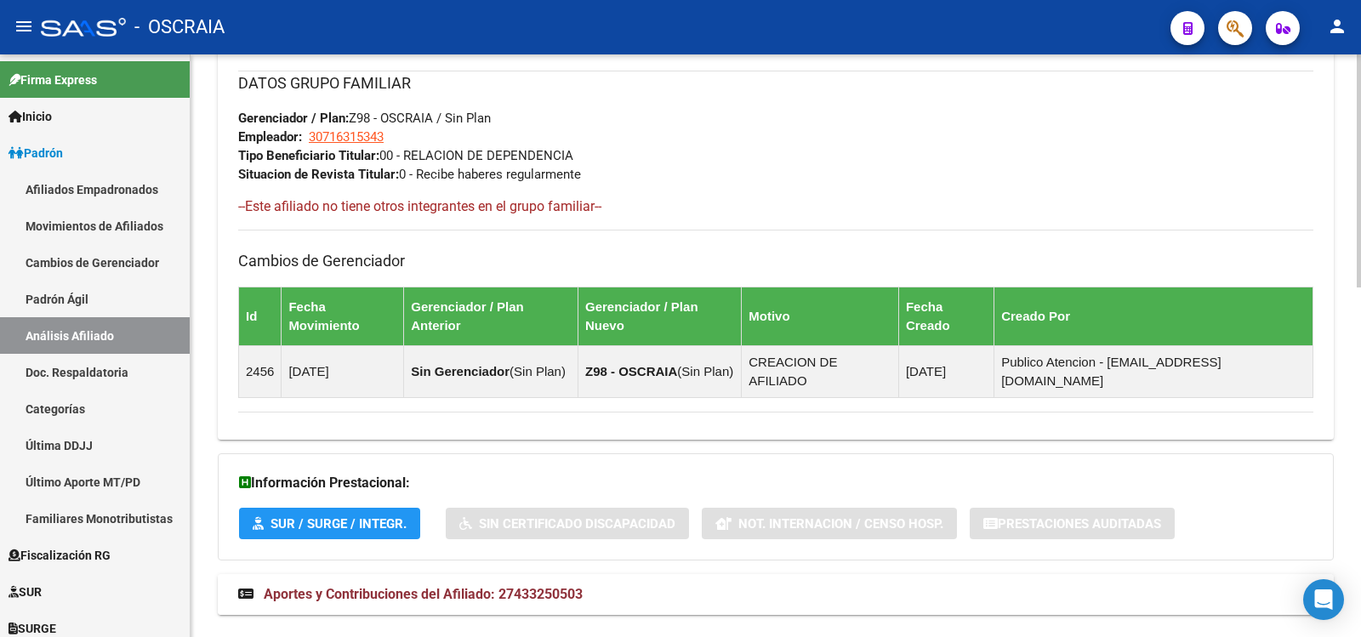
click at [578, 586] on span "Aportes y Contribuciones del Afiliado: 27433250503" at bounding box center [423, 594] width 319 height 16
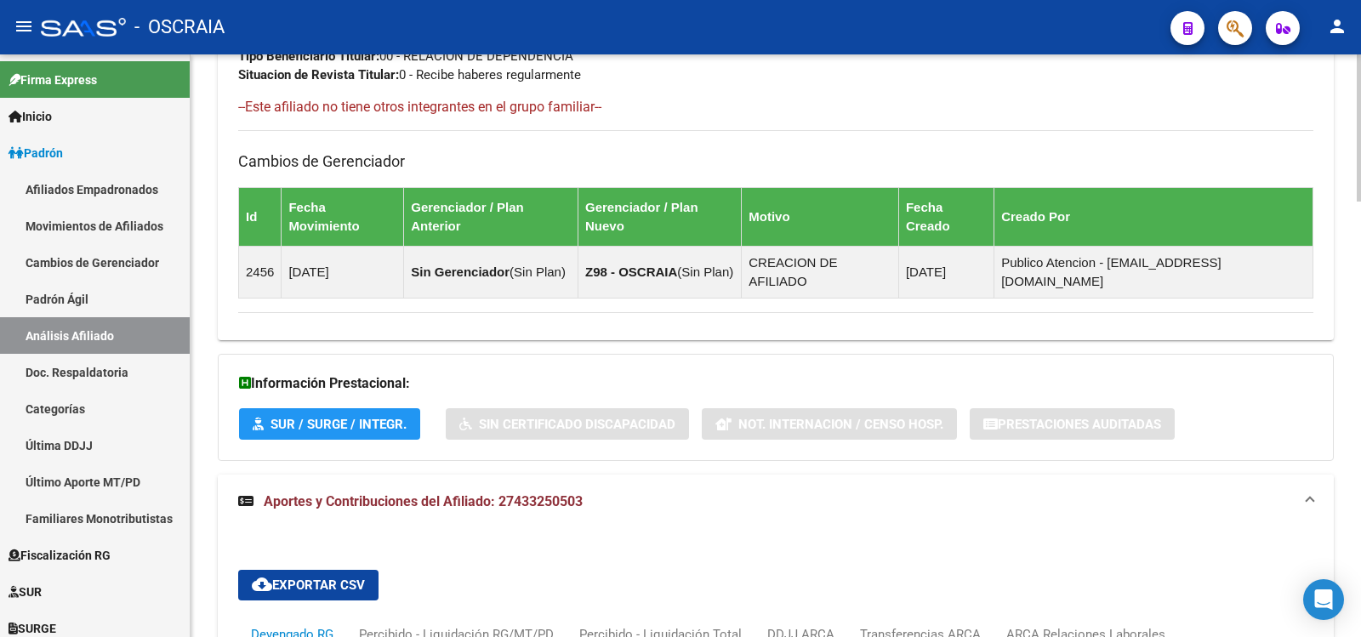
scroll to position [1728, 0]
